Goal: Transaction & Acquisition: Purchase product/service

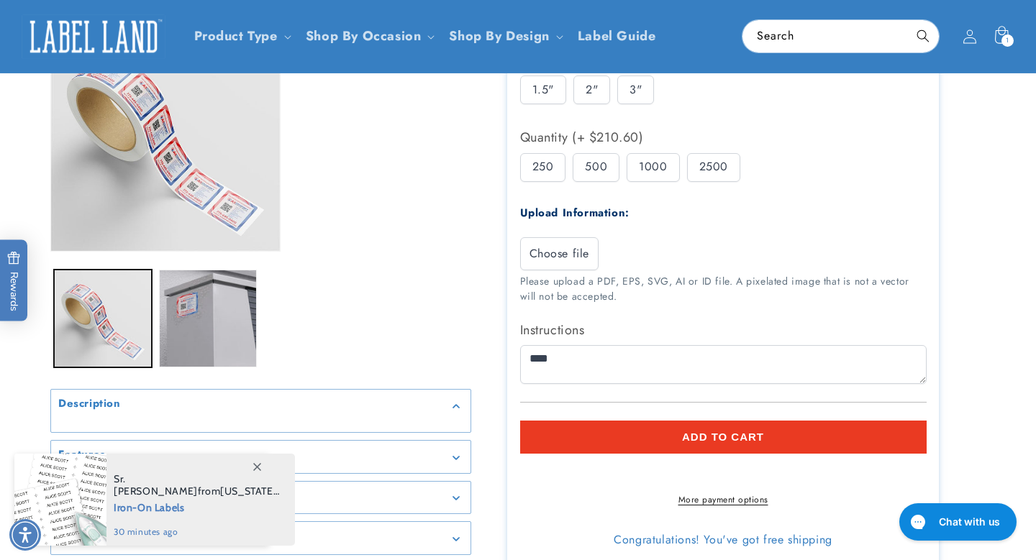
scroll to position [236, 0]
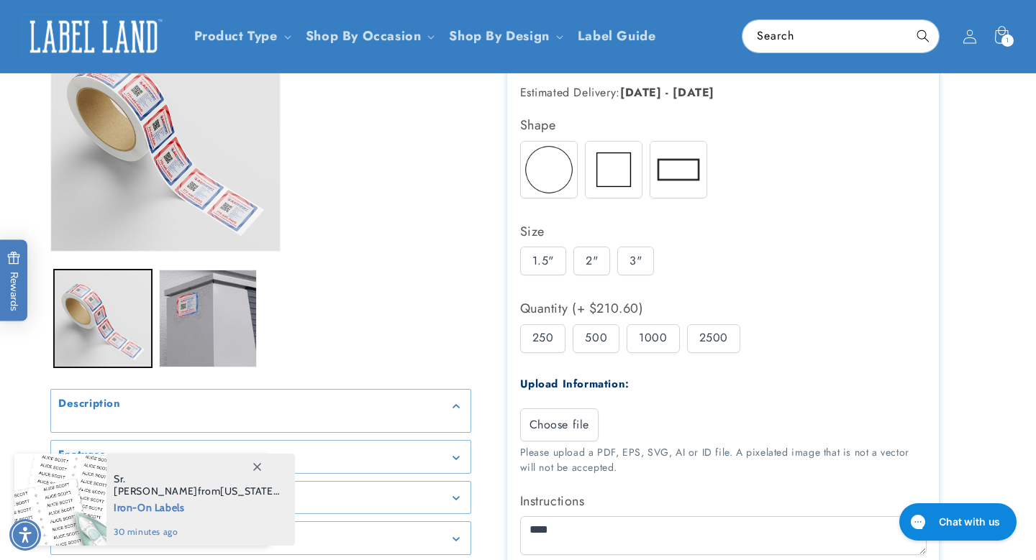
click at [609, 176] on img at bounding box center [614, 170] width 56 height 56
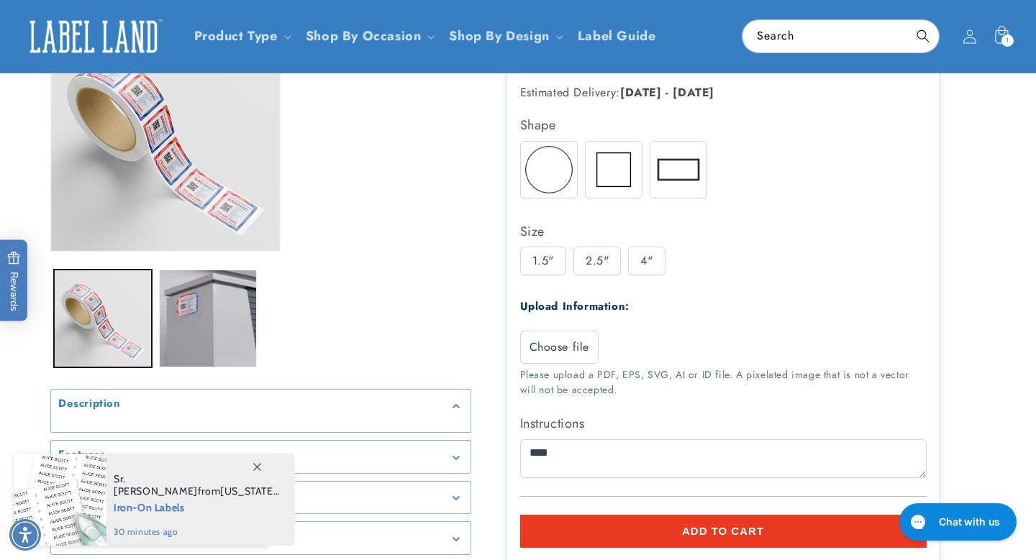
click at [712, 176] on div "Round Square Rectangle" at bounding box center [727, 173] width 414 height 65
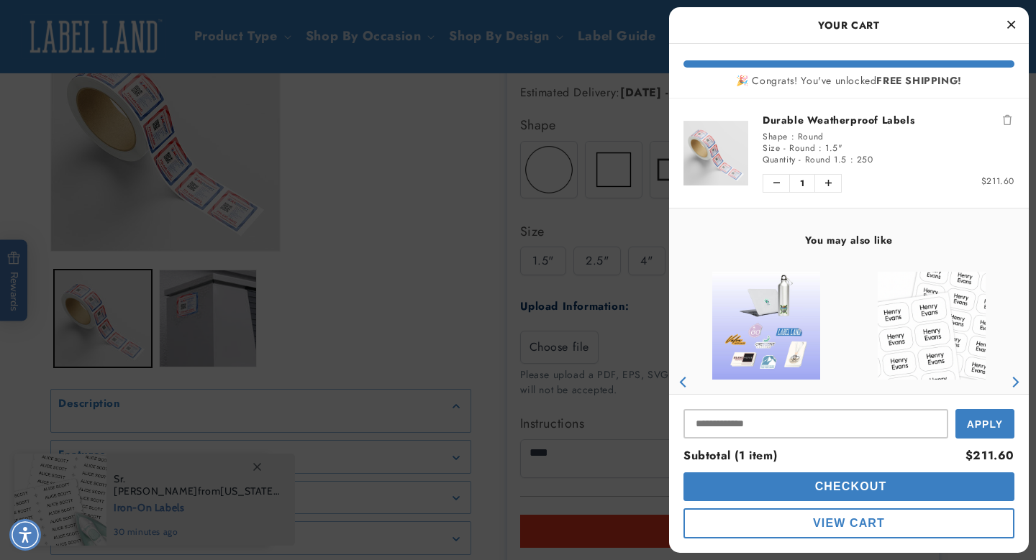
click at [698, 169] on div at bounding box center [518, 280] width 1036 height 560
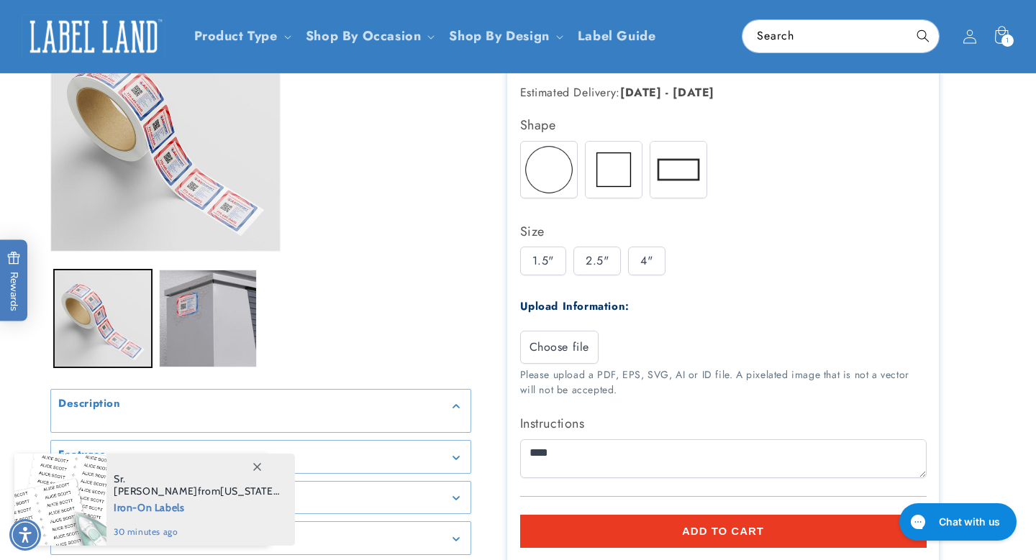
click at [697, 169] on img at bounding box center [678, 170] width 56 height 56
click at [622, 170] on img at bounding box center [614, 170] width 56 height 56
click at [553, 169] on img at bounding box center [549, 170] width 56 height 56
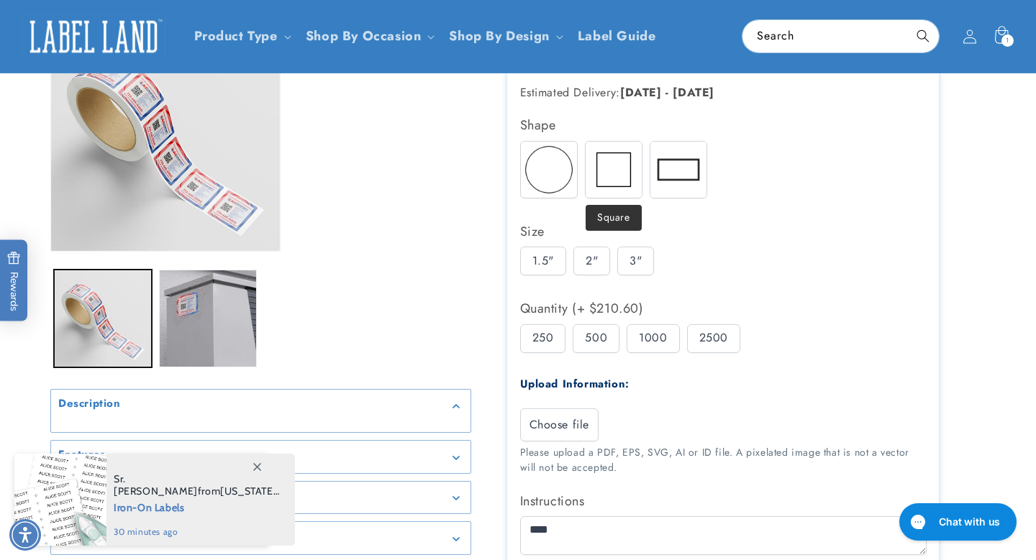
click at [601, 169] on img at bounding box center [614, 170] width 56 height 56
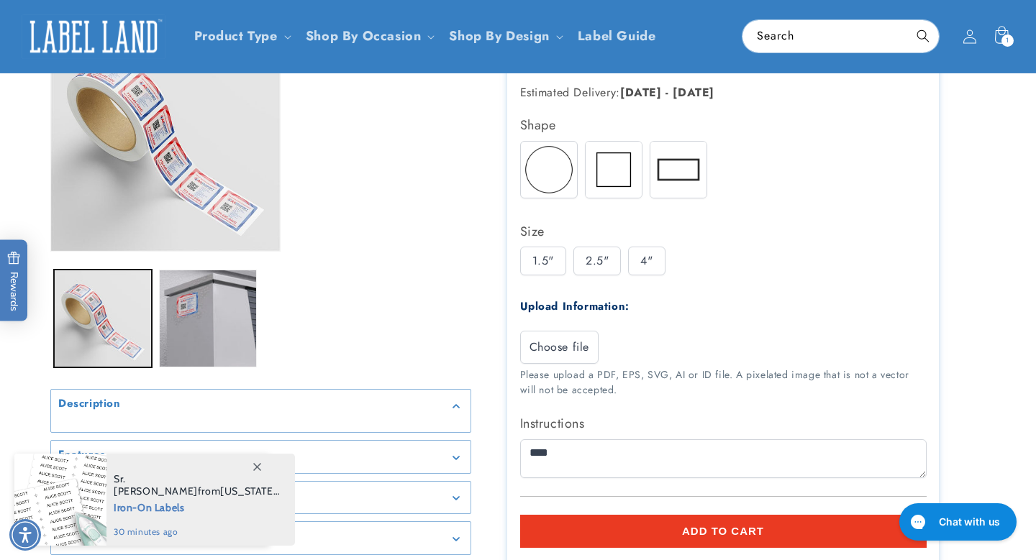
click at [653, 170] on img at bounding box center [678, 170] width 56 height 56
